Goal: Task Accomplishment & Management: Use online tool/utility

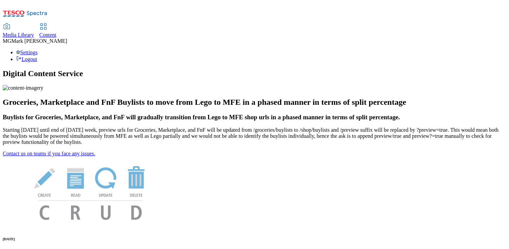
click at [57, 24] on link "Content" at bounding box center [47, 31] width 17 height 14
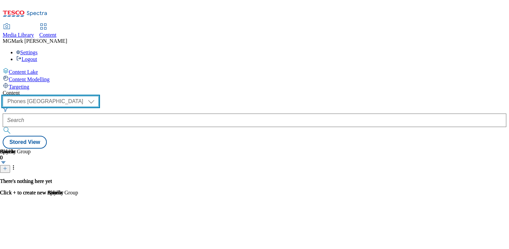
click at [99, 96] on select "Dotcom CZ Dotcom SK ghs-roi ghs-uk Phones UK" at bounding box center [51, 101] width 96 height 11
select select "ghs-uk"
click at [88, 96] on select "Dotcom CZ Dotcom SK ghs-roi ghs-uk Phones UK" at bounding box center [51, 101] width 96 height 11
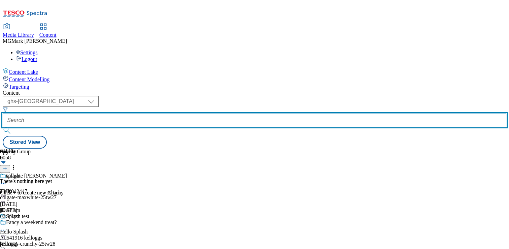
click at [169, 114] on input "text" at bounding box center [255, 120] width 504 height 13
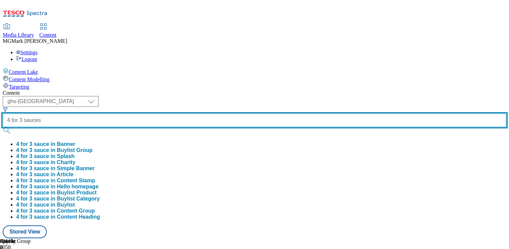
type input "4 for 3 sauces"
click at [3, 127] on button "submit" at bounding box center [7, 130] width 9 height 7
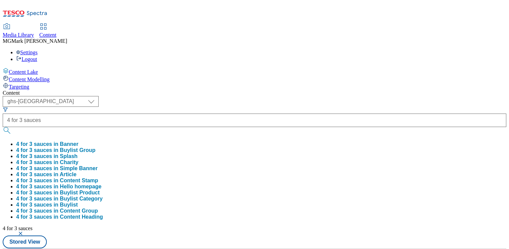
click at [301, 90] on div "Content" at bounding box center [255, 93] width 504 height 6
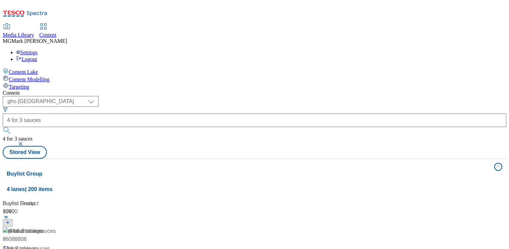
scroll to position [49, 0]
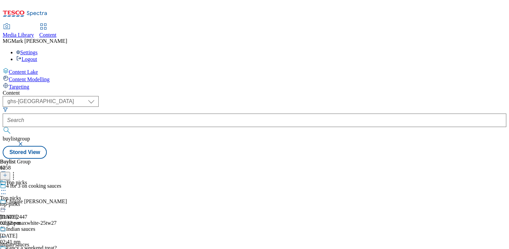
scroll to position [249, 0]
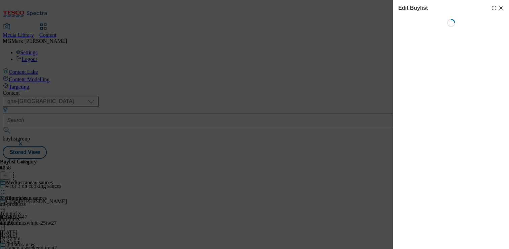
select select "evergreen"
select select "Banner"
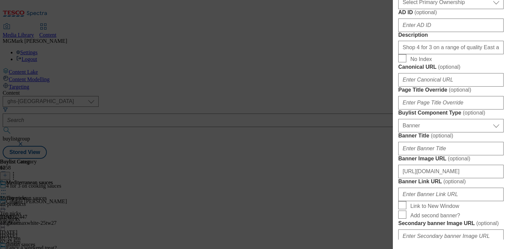
scroll to position [392, 0]
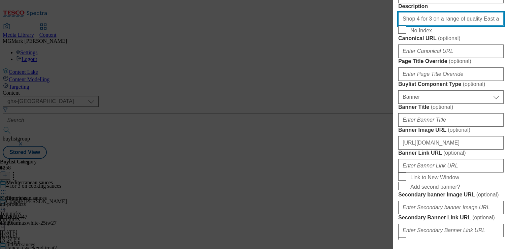
drag, startPoint x: 423, startPoint y: 165, endPoint x: 470, endPoint y: 167, distance: 46.9
click at [471, 26] on input "Shop 4 for 3 on a range of quality East and South East Asian cooking sauces onl…" at bounding box center [451, 18] width 105 height 13
click at [450, 26] on input "Shop 4 for 3 on a range of quality East and South East Asian cooking sauces onl…" at bounding box center [451, 18] width 105 height 13
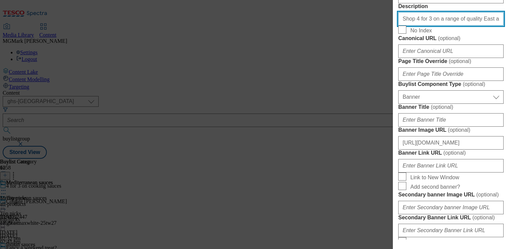
click at [450, 26] on input "Shop 4 for 3 on a range of quality East and South East Asian cooking sauces onl…" at bounding box center [451, 18] width 105 height 13
paste input "Mediterranean cooking sauces online or in-store. Enjoy mealtimes for less with …"
drag, startPoint x: 450, startPoint y: 165, endPoint x: 358, endPoint y: 160, distance: 92.1
click at [358, 160] on div "Edit Buylist Locale Select locale English Welsh Tags 1 tags selected fnf market…" at bounding box center [254, 124] width 509 height 249
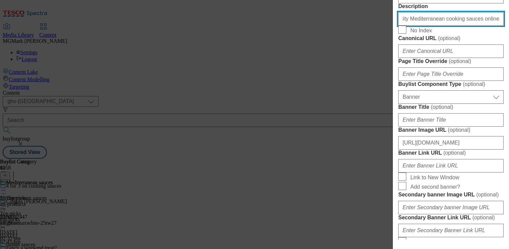
scroll to position [0, 122]
drag, startPoint x: 443, startPoint y: 167, endPoint x: 509, endPoint y: 172, distance: 65.6
click at [509, 173] on div "Edit Buylist Locale Select locale English Welsh Tags 1 tags selected fnf market…" at bounding box center [451, 120] width 116 height 240
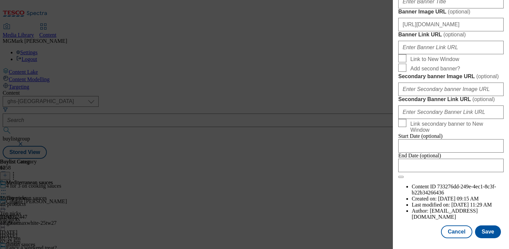
scroll to position [762, 0]
type input "Shop 4 for 3 on a range of quality Mediterranean cooking sauces online or in-st…"
click at [490, 230] on button "Save" at bounding box center [488, 231] width 26 height 13
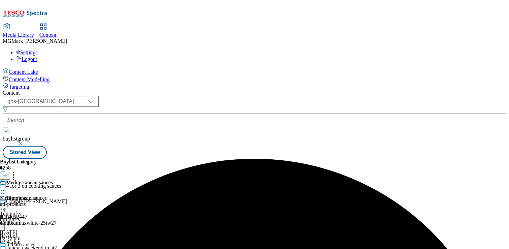
click at [53, 180] on div "Mediterranean sauces Mediterranean sauces all-products 26 Aug 2025 11:29 am" at bounding box center [26, 203] width 53 height 46
click at [53, 195] on div "Mediterranean sauces Mediterranean sauces all-products 26 Aug 2025 11:29 am" at bounding box center [26, 218] width 53 height 46
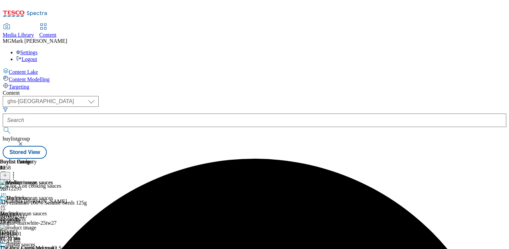
scroll to position [0, 89]
click at [7, 202] on icon at bounding box center [3, 205] width 7 height 7
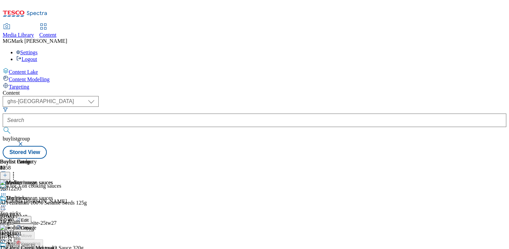
click at [31, 216] on button "Edit" at bounding box center [22, 220] width 18 height 8
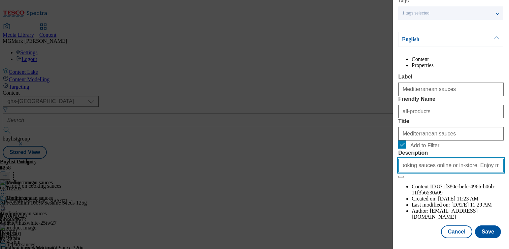
scroll to position [0, 122]
drag, startPoint x: 442, startPoint y: 208, endPoint x: 509, endPoint y: 205, distance: 67.1
click at [509, 205] on div "Edit Buylist Category Locale Select locale English Welsh Tags 1 tags selected f…" at bounding box center [451, 120] width 116 height 240
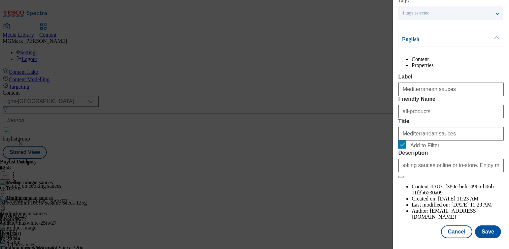
scroll to position [0, 0]
click at [450, 178] on form "Label Mediterranean sauces Friendly Name all-products Title Mediterranean sauce…" at bounding box center [451, 126] width 105 height 104
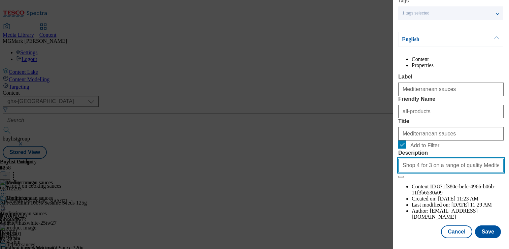
click at [450, 172] on input "Shop 4 for 3 on a range of quality Mediterranean cooking sauces online or in-st…" at bounding box center [451, 165] width 105 height 13
drag, startPoint x: 462, startPoint y: 203, endPoint x: 330, endPoint y: 193, distance: 132.1
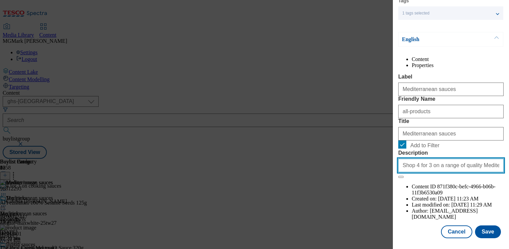
click at [330, 193] on div "Edit Buylist Category Locale Select locale English Welsh Tags 1 tags selected f…" at bounding box center [254, 124] width 509 height 249
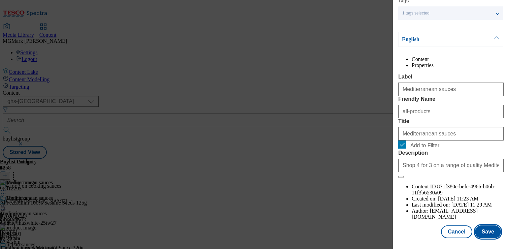
click at [497, 233] on button "Save" at bounding box center [488, 231] width 26 height 13
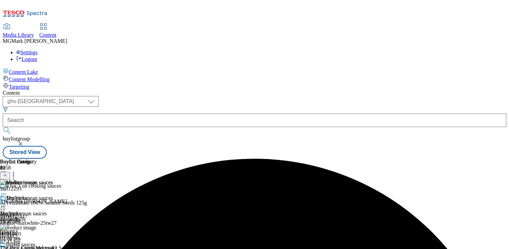
click at [53, 202] on div at bounding box center [26, 206] width 53 height 8
click at [39, 247] on button "Preview" at bounding box center [26, 251] width 26 height 8
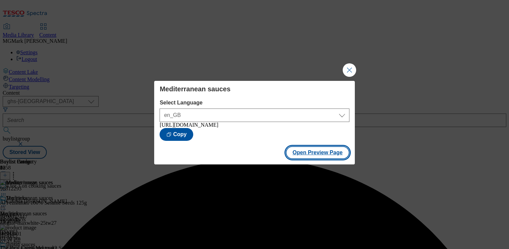
click at [317, 155] on button "Open Preview Page" at bounding box center [318, 152] width 64 height 13
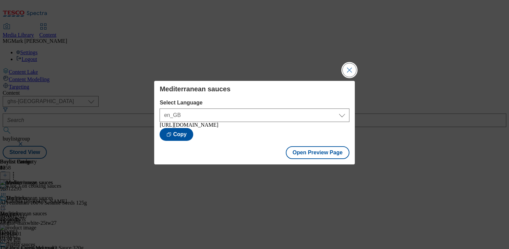
click at [351, 64] on button "Close Modal" at bounding box center [349, 69] width 13 height 13
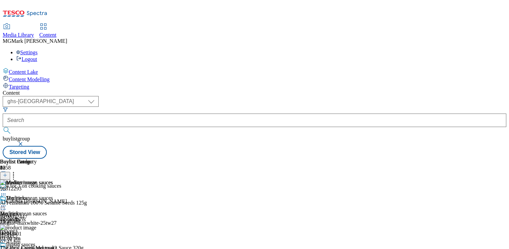
click at [85, 195] on div "Top picks Top picks top-picks 26 Aug 2025 02:32 pm" at bounding box center [42, 218] width 85 height 46
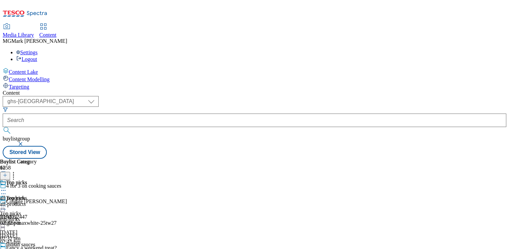
scroll to position [249, 0]
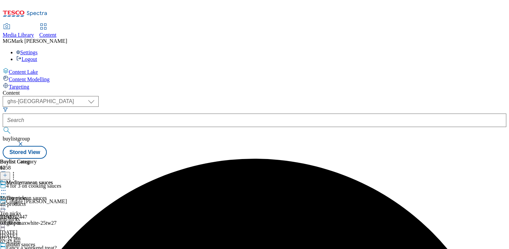
click at [7, 187] on icon at bounding box center [3, 190] width 7 height 7
click at [39, 231] on button "Preview" at bounding box center [26, 235] width 26 height 8
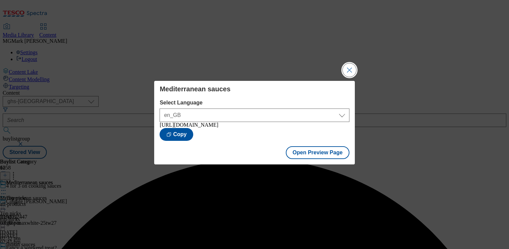
click at [351, 70] on button "Close Modal" at bounding box center [349, 69] width 13 height 13
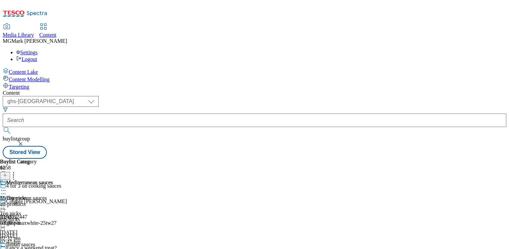
click at [85, 217] on div "top-picks" at bounding box center [42, 220] width 85 height 6
